Goal: Task Accomplishment & Management: Manage account settings

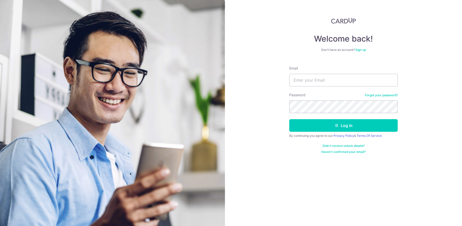
click at [0, 226] on nordpass-portal at bounding box center [0, 226] width 0 height 0
type input "[EMAIL_ADDRESS][DOMAIN_NAME]"
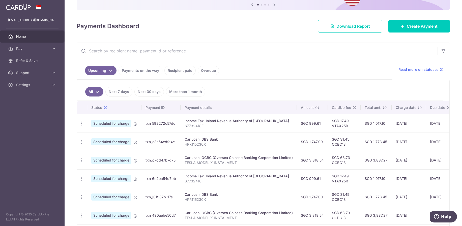
scroll to position [76, 0]
